Goal: Transaction & Acquisition: Purchase product/service

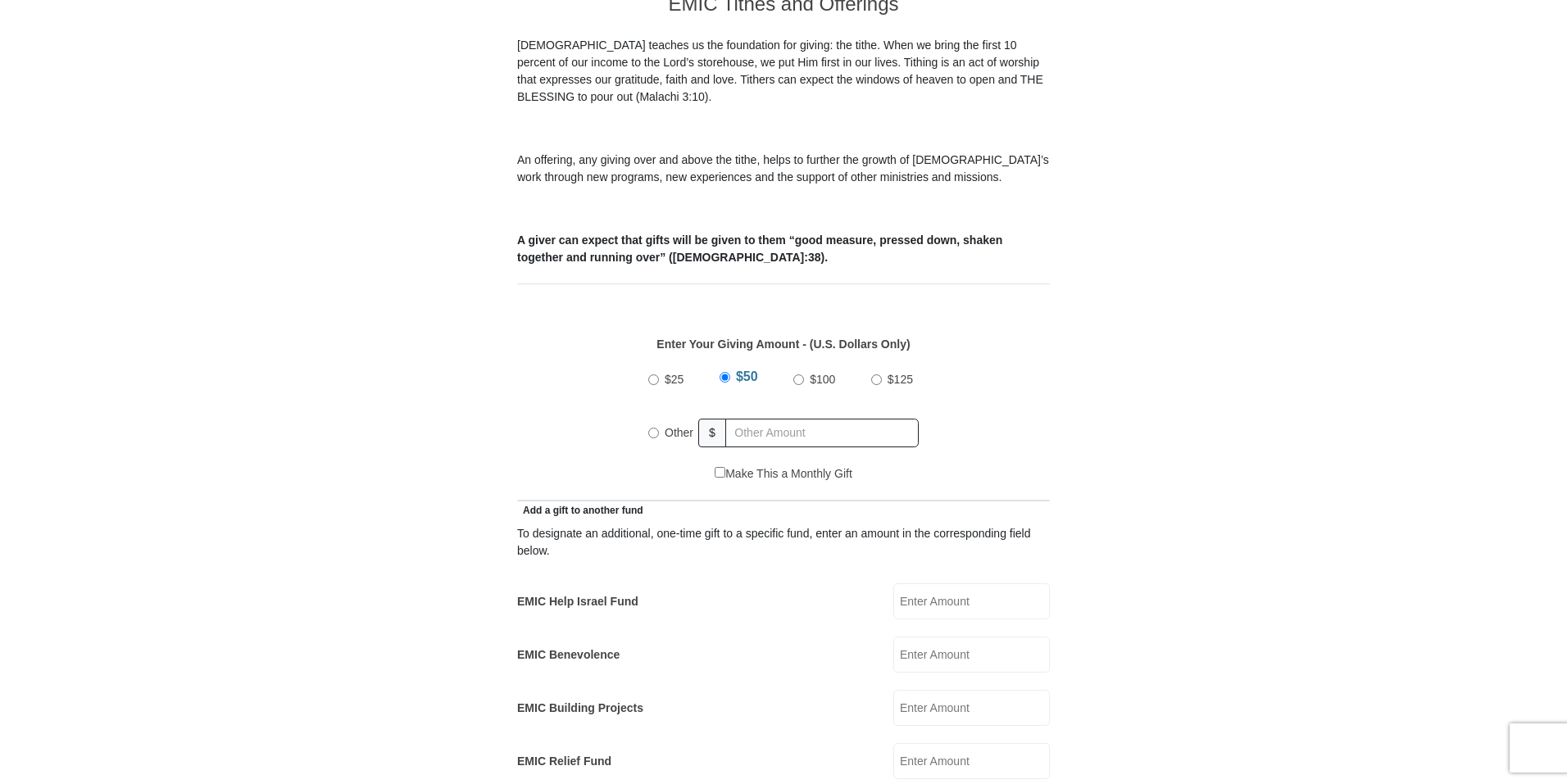
scroll to position [492, 0]
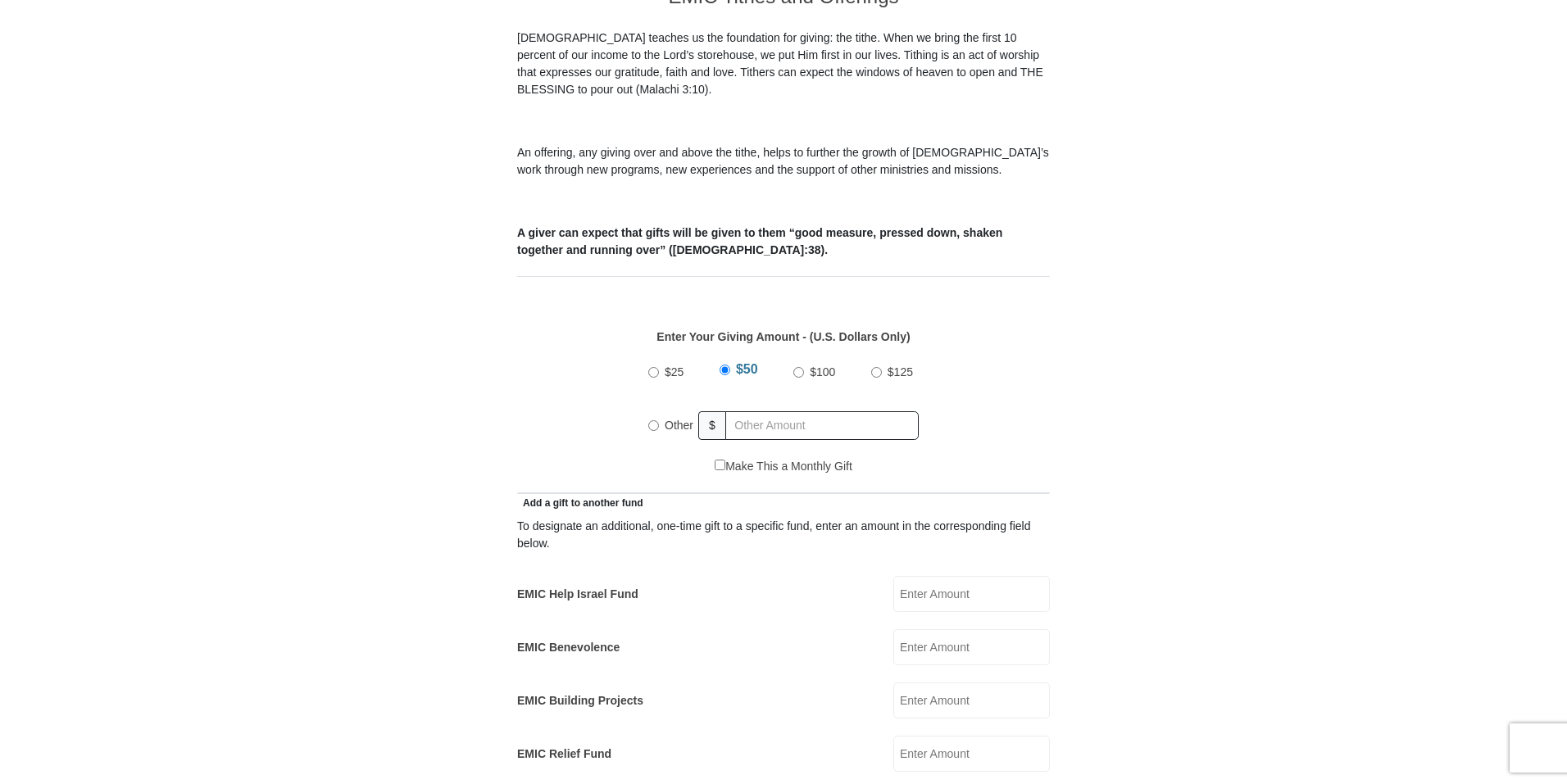
click at [653, 420] on input "Other" at bounding box center [653, 425] width 11 height 11
radio input "true"
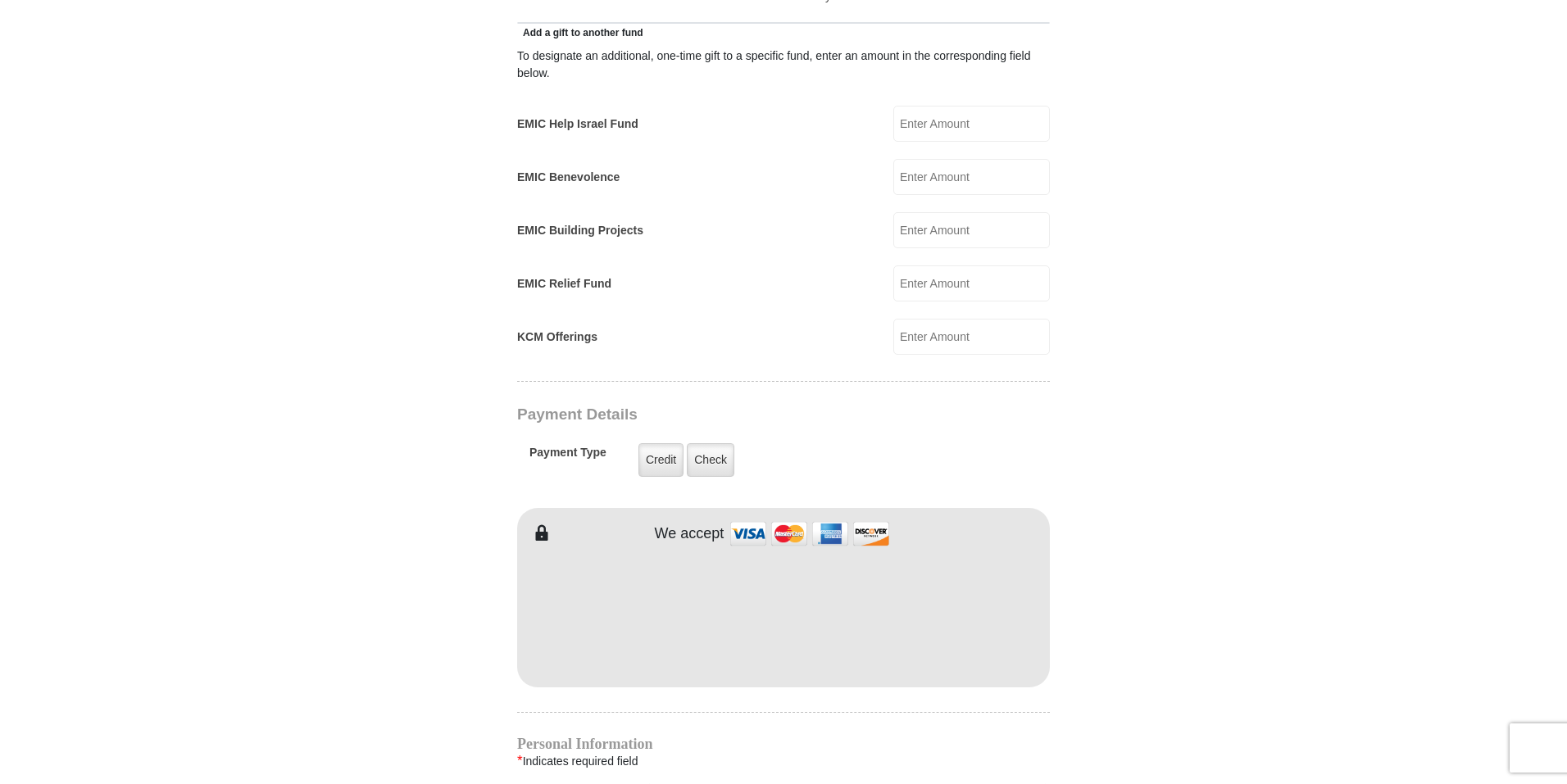
scroll to position [982, 0]
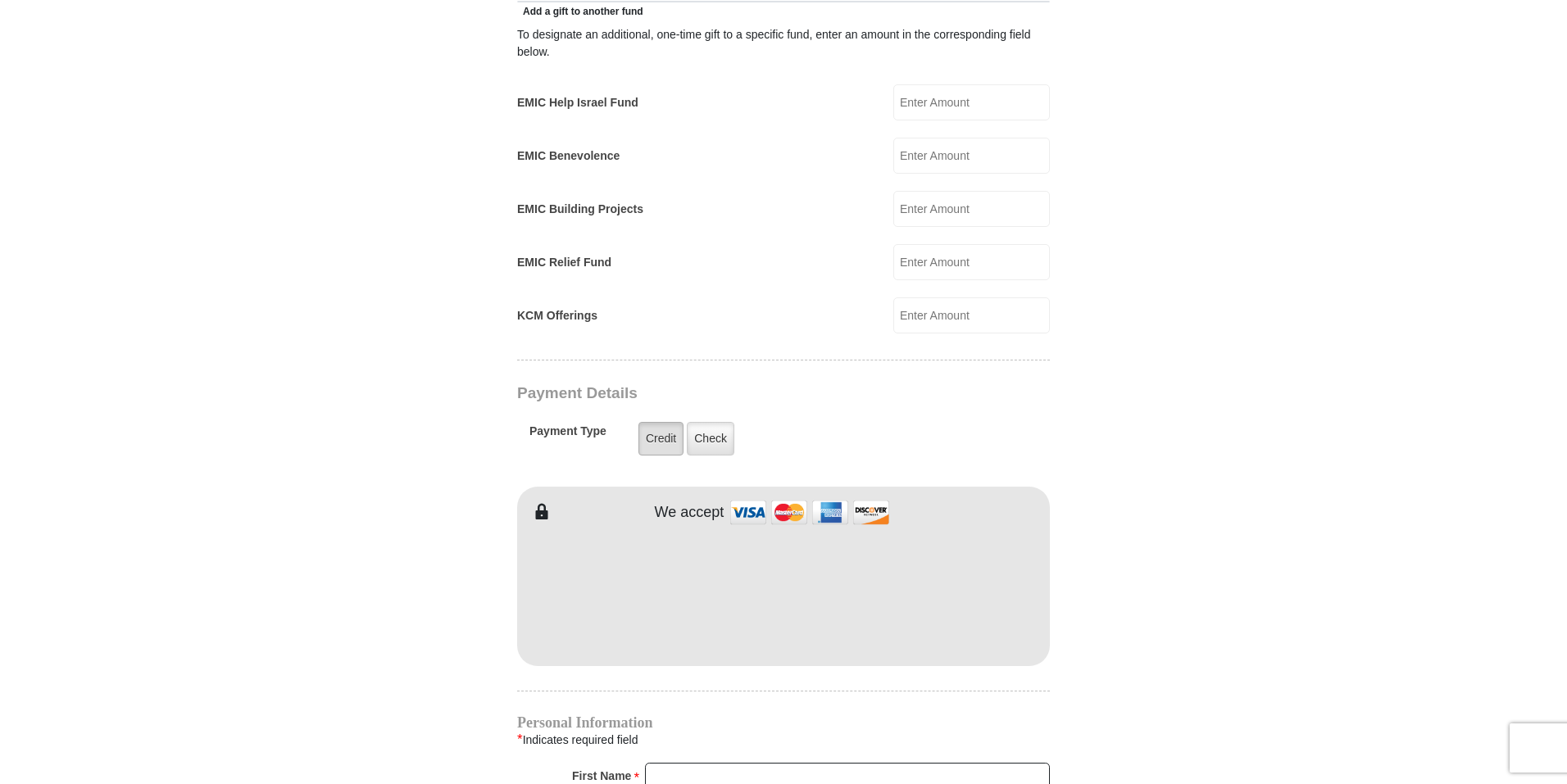
type input "128.00"
click at [656, 422] on label "Credit" at bounding box center [660, 439] width 45 height 34
click at [0, 0] on input "Credit" at bounding box center [0, 0] width 0 height 0
type input "[PERSON_NAME]"
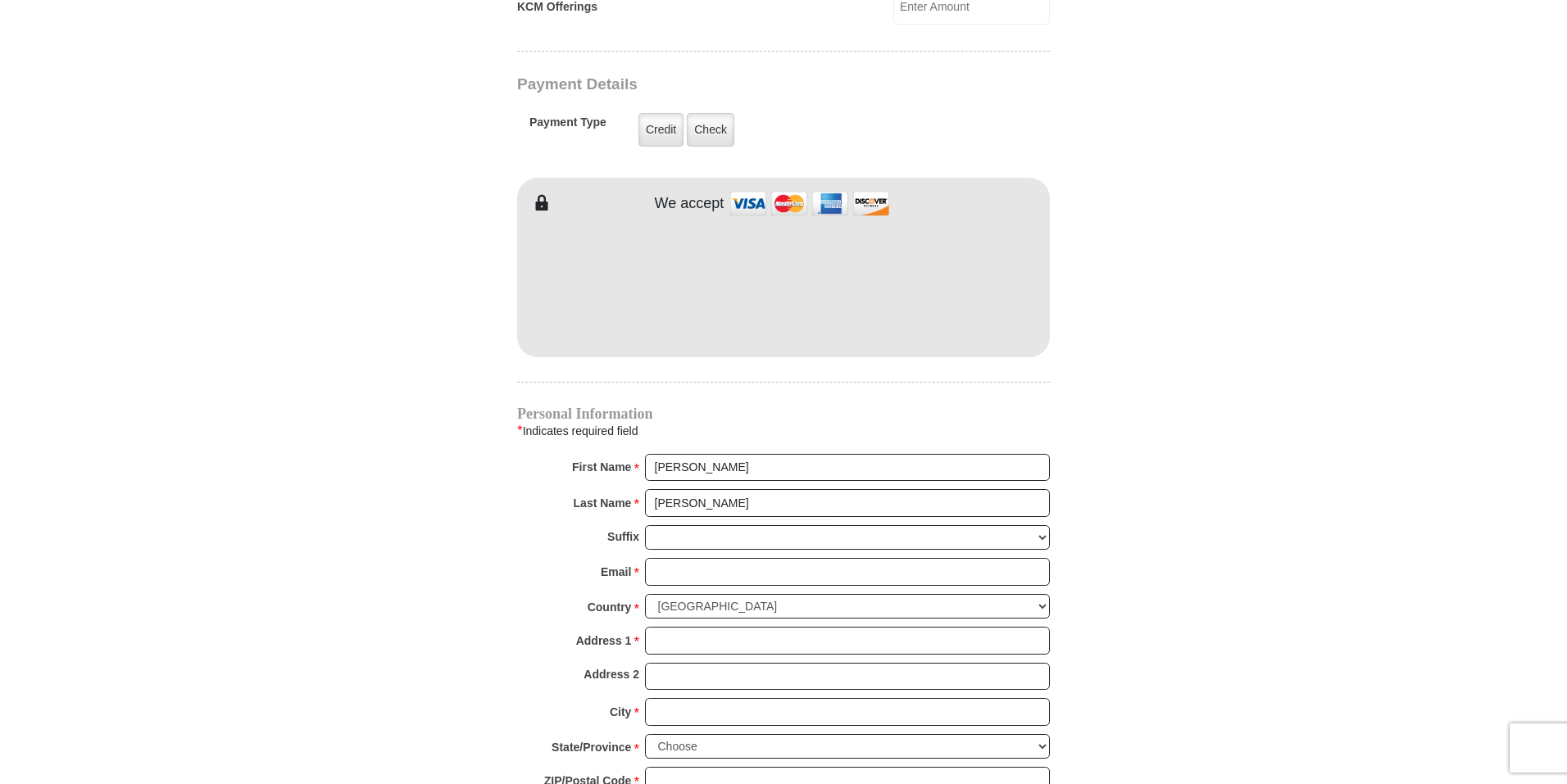
scroll to position [1310, 0]
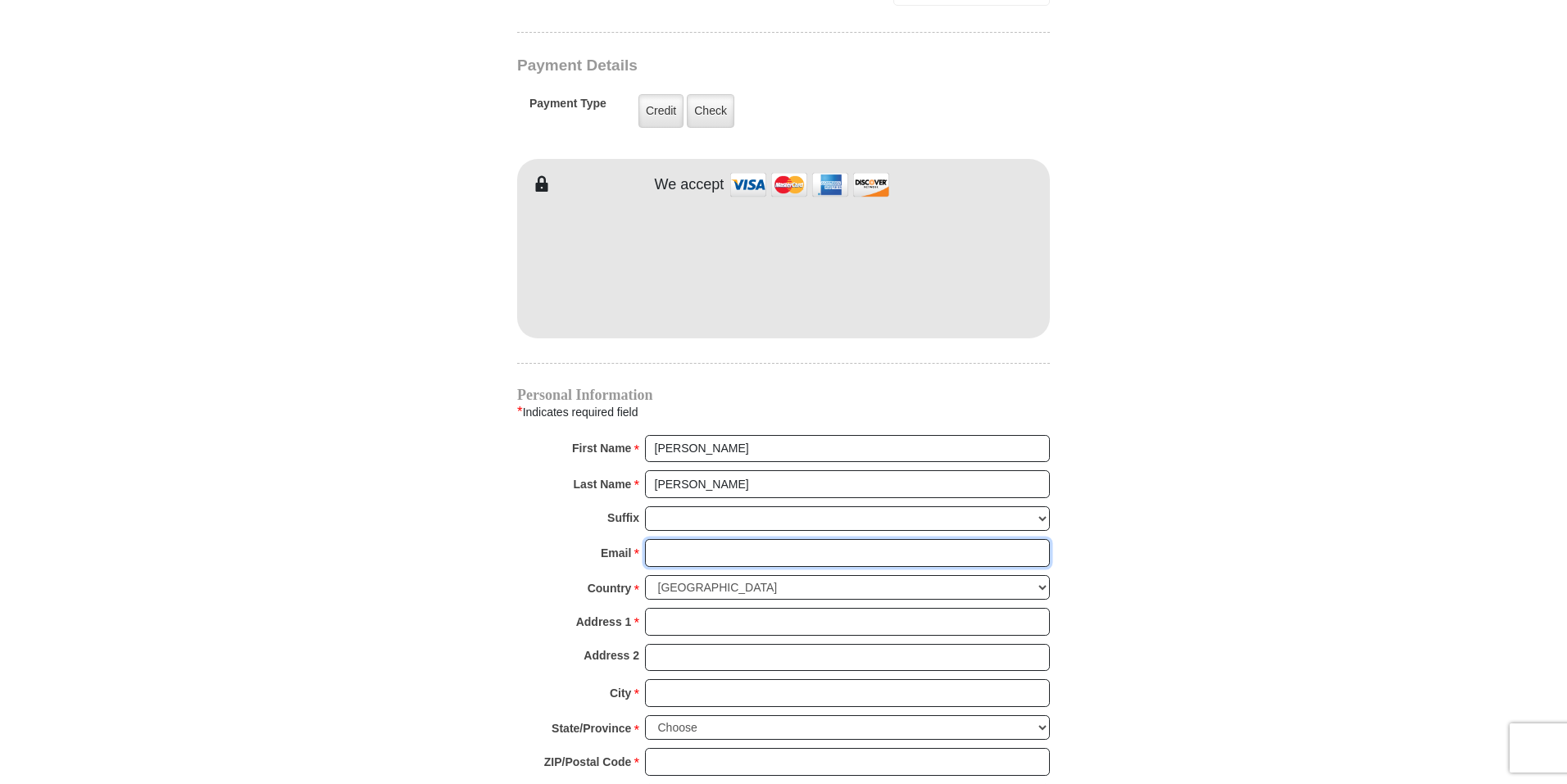
click at [678, 539] on input "Email *" at bounding box center [847, 552] width 405 height 27
type input "[EMAIL_ADDRESS][DOMAIN_NAME]"
type input "PO Box 1225"
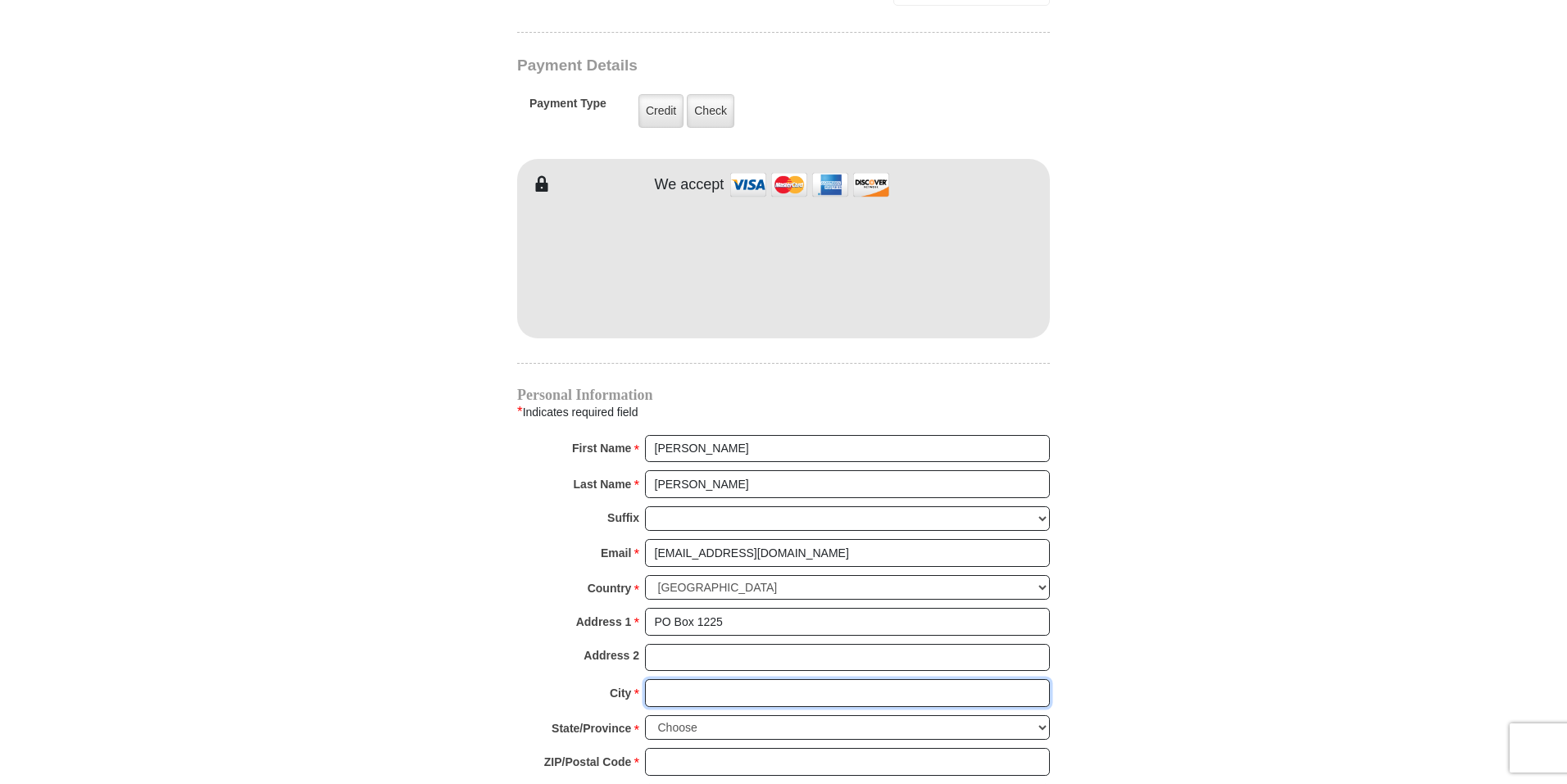
type input "Congress"
select select "AZ"
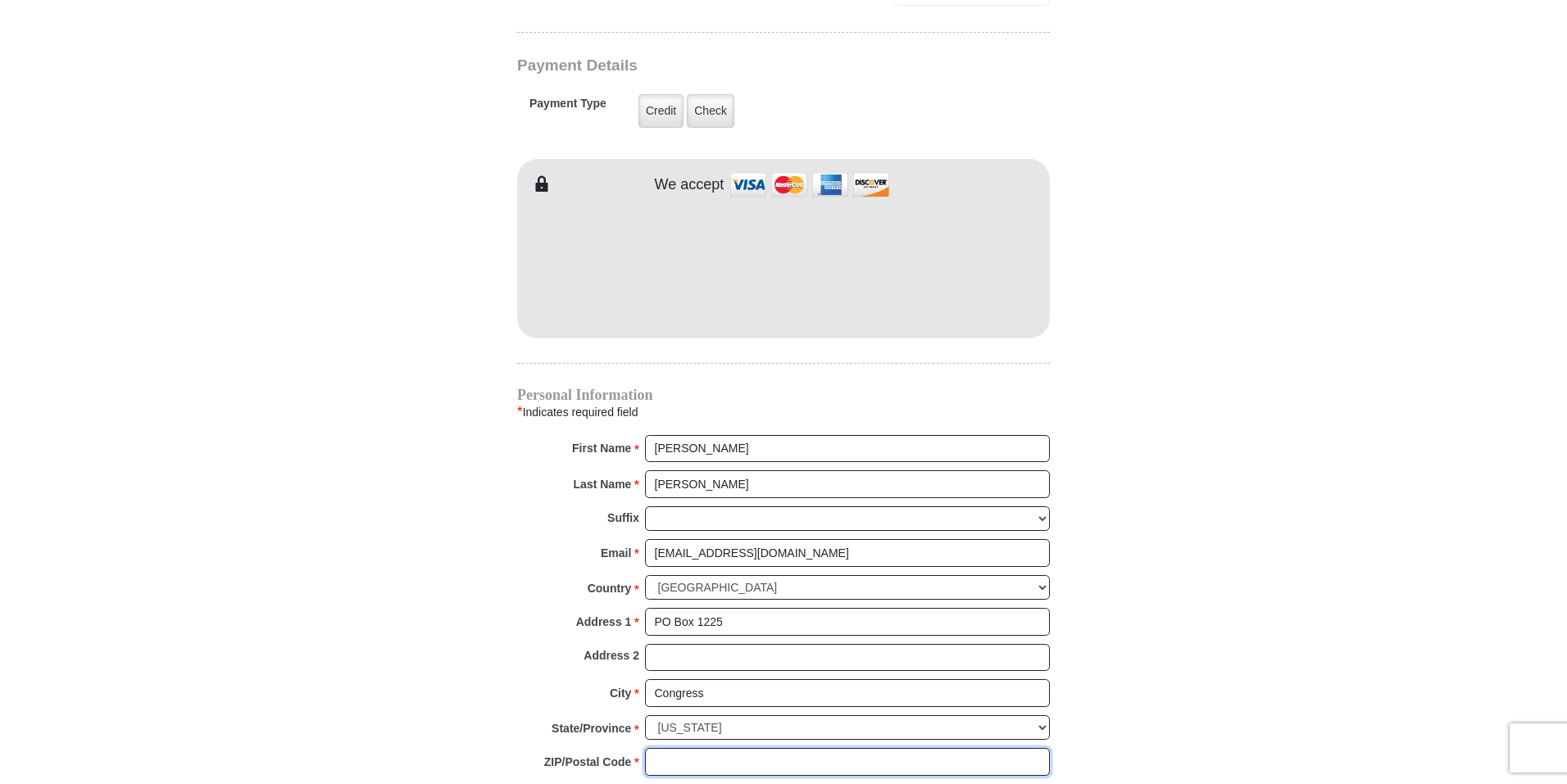
type input "85332"
type input "7022503463"
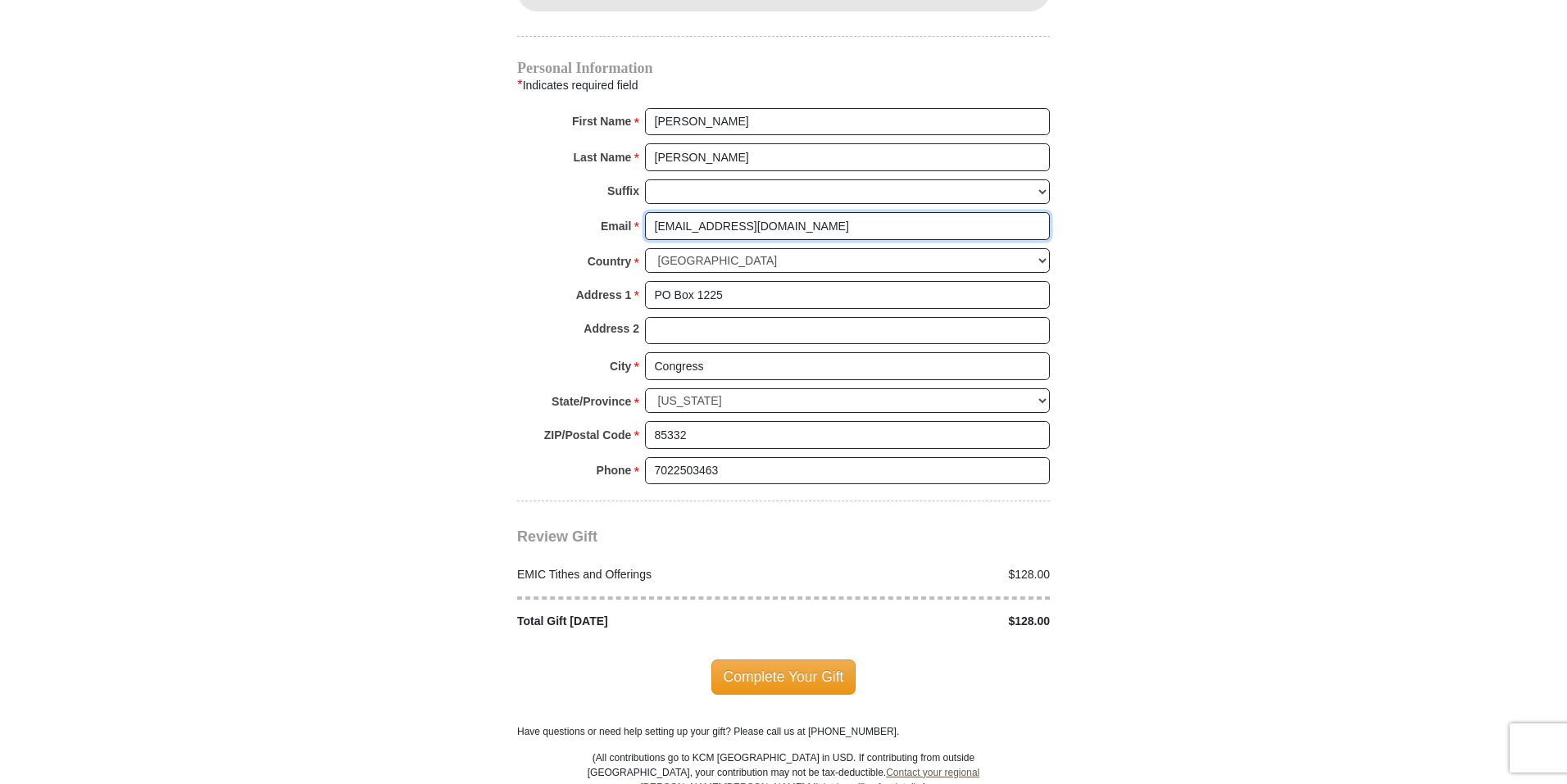
scroll to position [1638, 0]
click at [784, 658] on span "Complete Your Gift" at bounding box center [784, 675] width 145 height 35
